Goal: Use online tool/utility: Utilize a website feature to perform a specific function

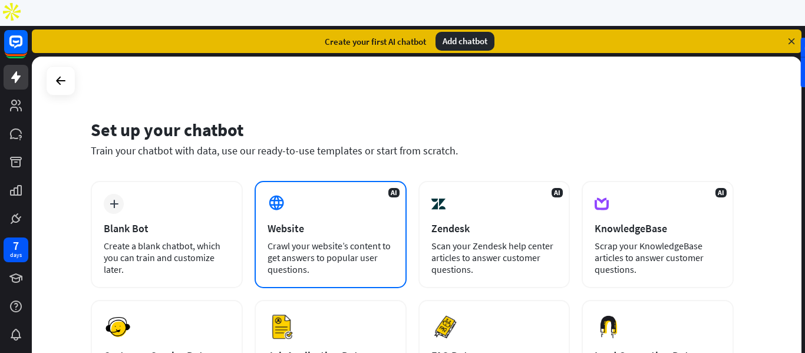
click at [340, 222] on div "Website" at bounding box center [331, 229] width 126 height 14
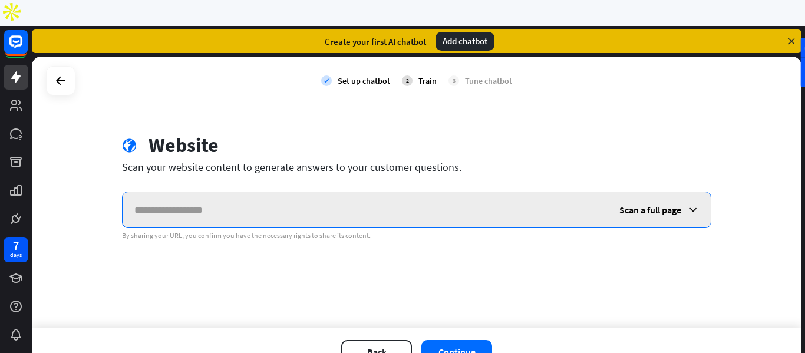
paste input "**********"
type input "**********"
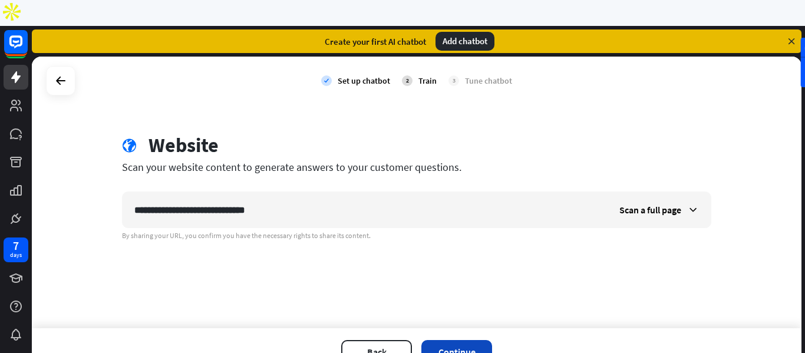
click at [479, 340] on button "Continue" at bounding box center [456, 352] width 71 height 24
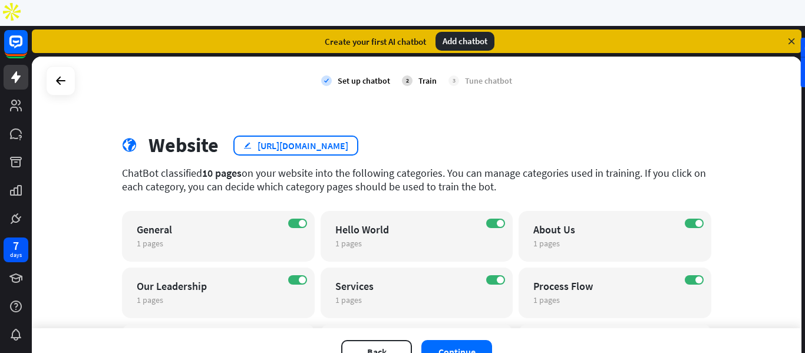
click at [311, 140] on div "[URL][DOMAIN_NAME]" at bounding box center [303, 146] width 91 height 12
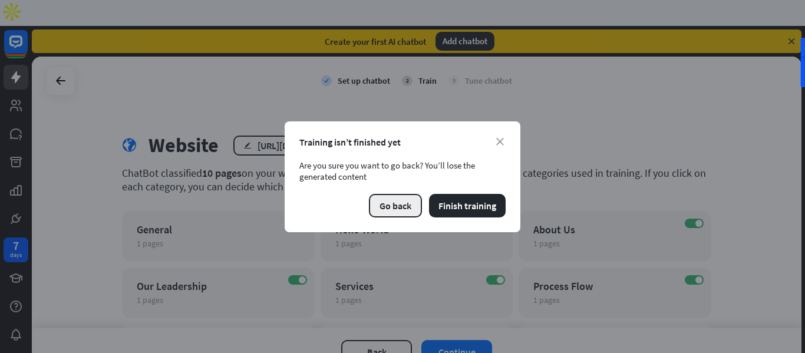
click at [413, 205] on button "Go back" at bounding box center [395, 206] width 53 height 24
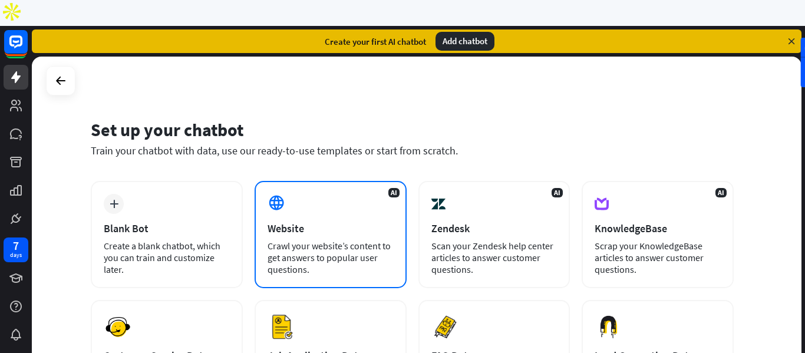
click at [332, 240] on div "Crawl your website’s content to get answers to popular user questions." at bounding box center [331, 257] width 126 height 35
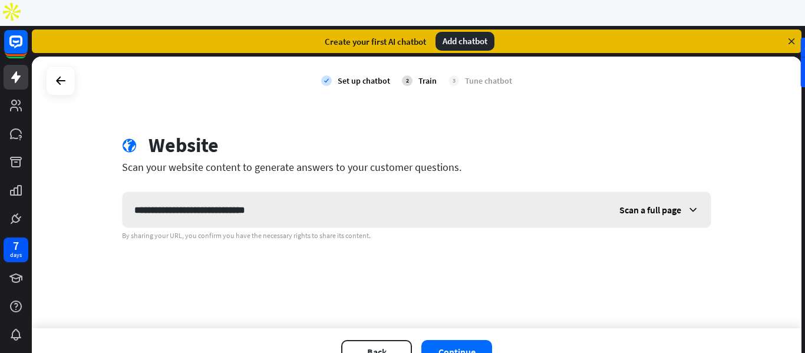
type input "**********"
click at [671, 193] on div "Scan a full page" at bounding box center [659, 209] width 103 height 35
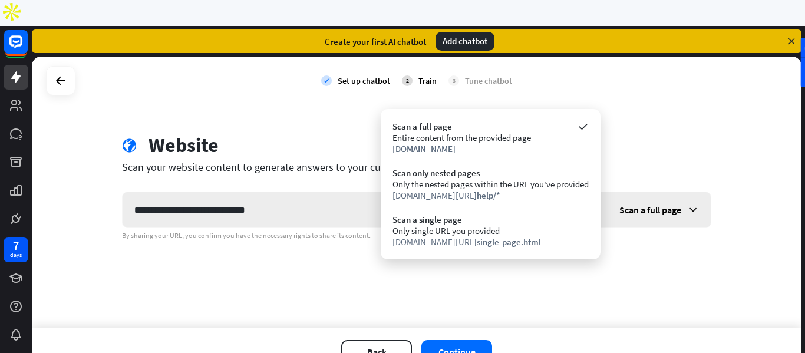
click at [671, 193] on div "Scan a full page" at bounding box center [659, 209] width 103 height 35
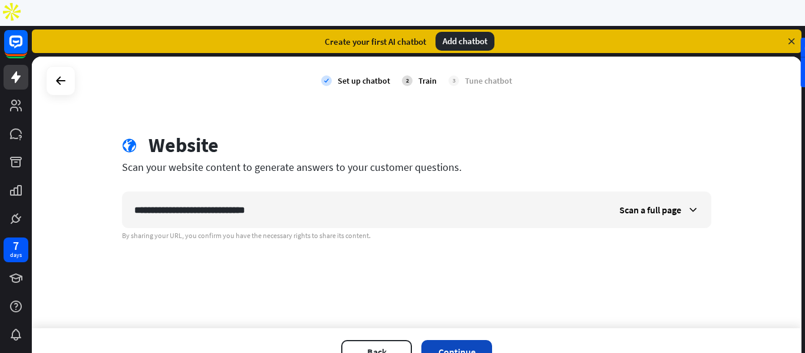
click at [459, 340] on button "Continue" at bounding box center [456, 352] width 71 height 24
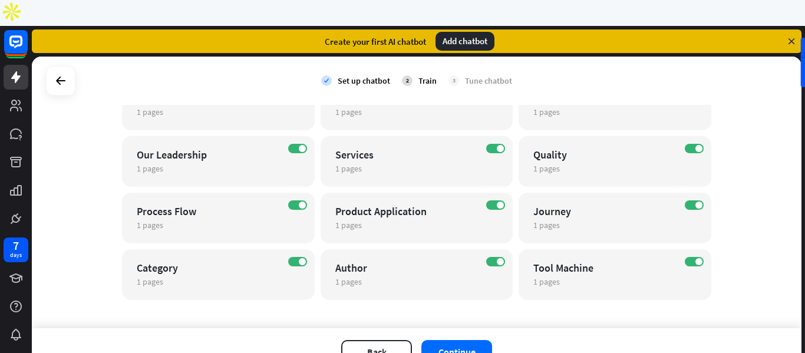
scroll to position [134, 0]
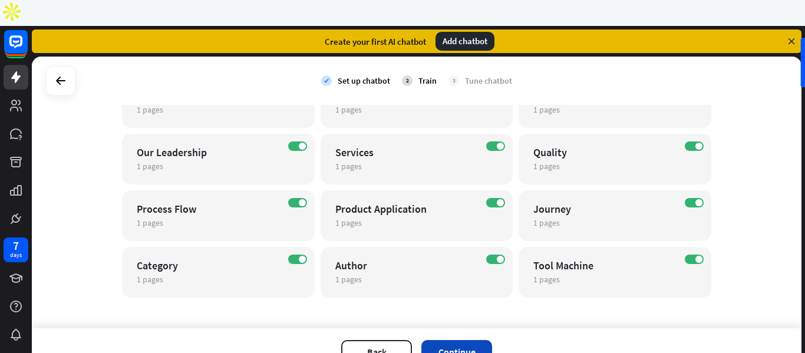
click at [480, 340] on button "Continue" at bounding box center [456, 352] width 71 height 24
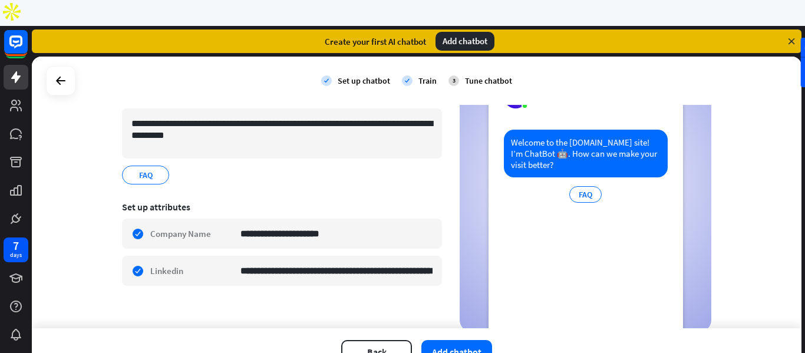
scroll to position [142, 0]
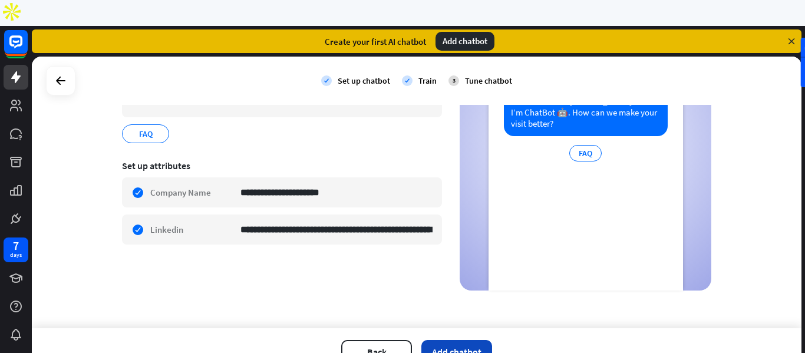
click at [470, 340] on button "Add chatbot" at bounding box center [456, 352] width 71 height 24
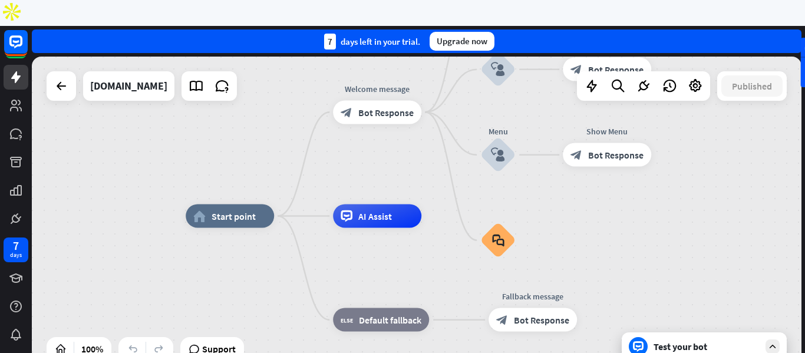
click at [765, 332] on div "Test your bot" at bounding box center [704, 346] width 165 height 28
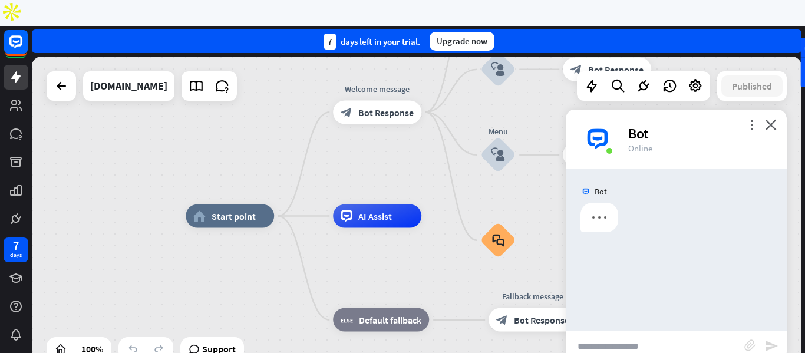
click at [681, 331] on input "text" at bounding box center [655, 345] width 179 height 29
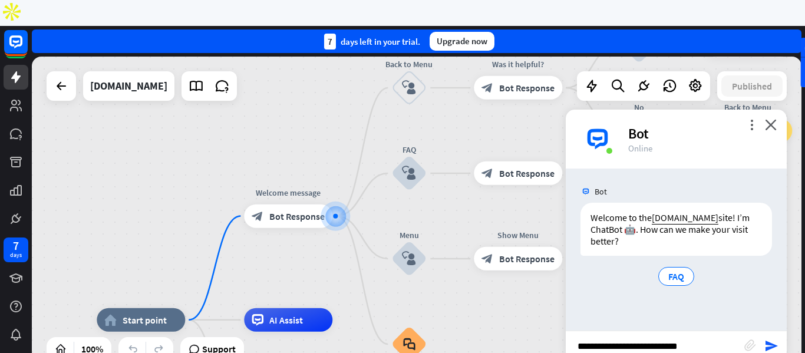
type input "**********"
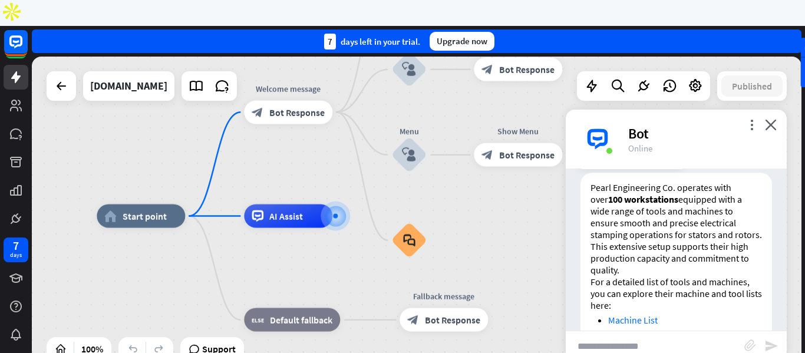
scroll to position [169, 0]
copy strong "workstations"
drag, startPoint x: 609, startPoint y: 175, endPoint x: 662, endPoint y: 177, distance: 53.1
click at [662, 182] on p "Pearl Engineering Co. operates with over 100 workstations equipped with a wide …" at bounding box center [677, 229] width 172 height 94
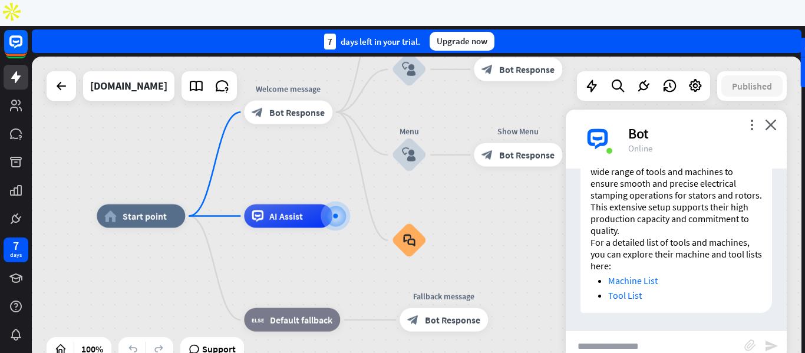
click at [653, 331] on input "text" at bounding box center [655, 345] width 179 height 29
type input "*"
type input "**********"
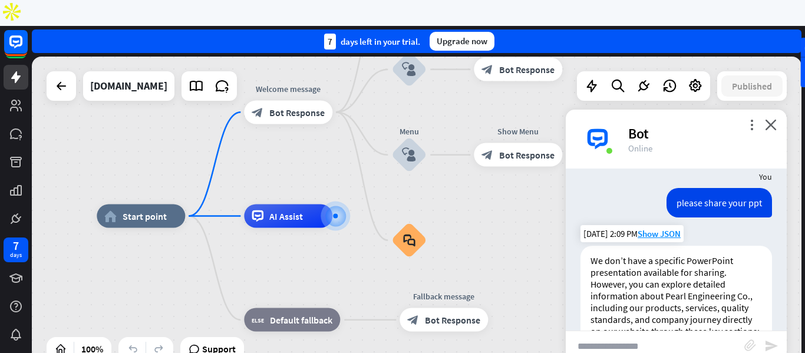
scroll to position [361, 0]
